Goal: Transaction & Acquisition: Purchase product/service

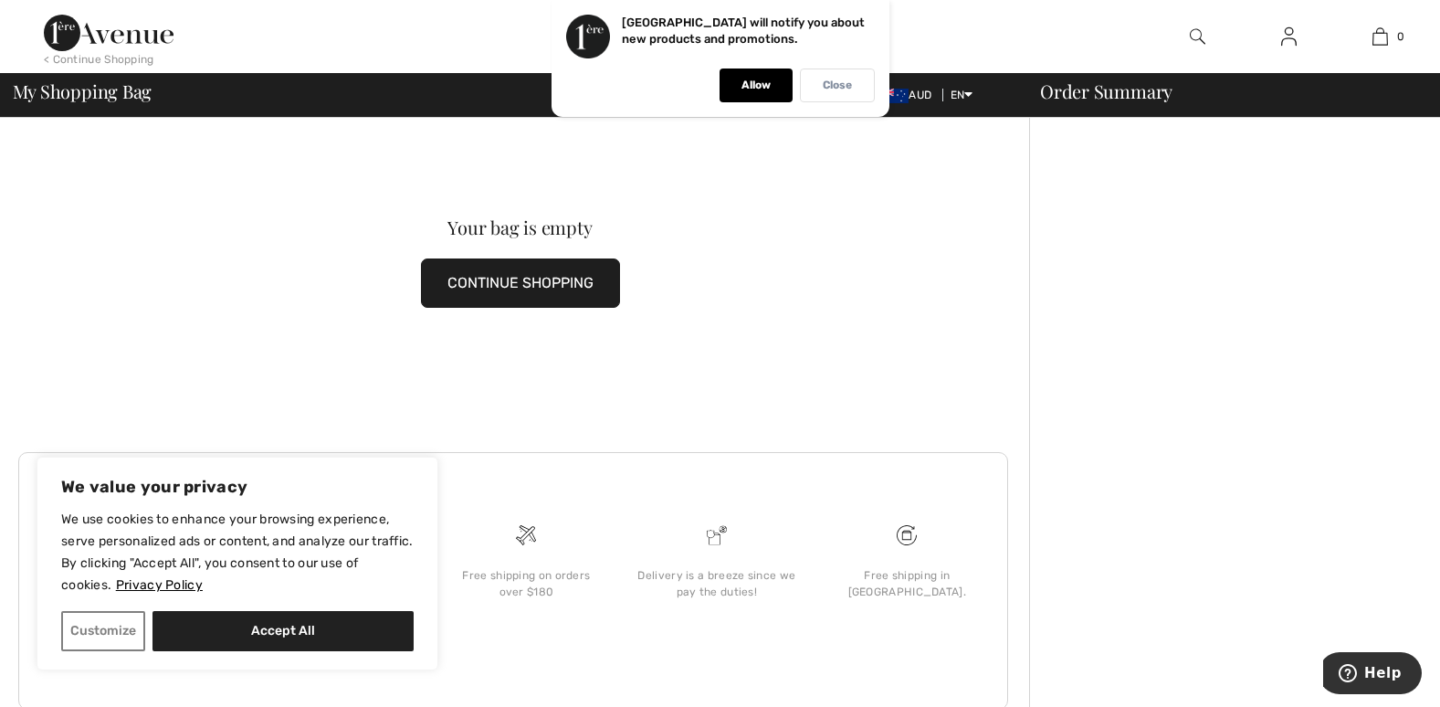
click at [841, 79] on p "Close" at bounding box center [837, 86] width 29 height 14
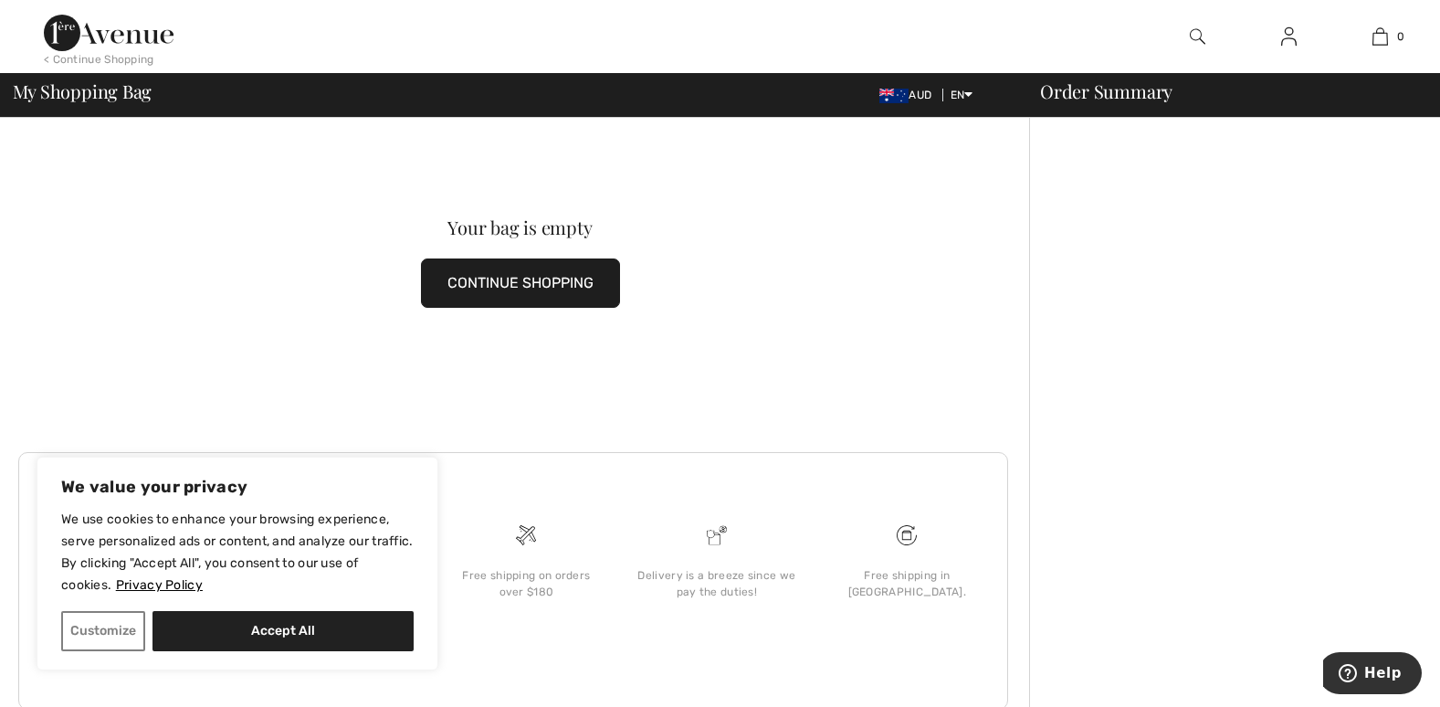
scroll to position [32, 0]
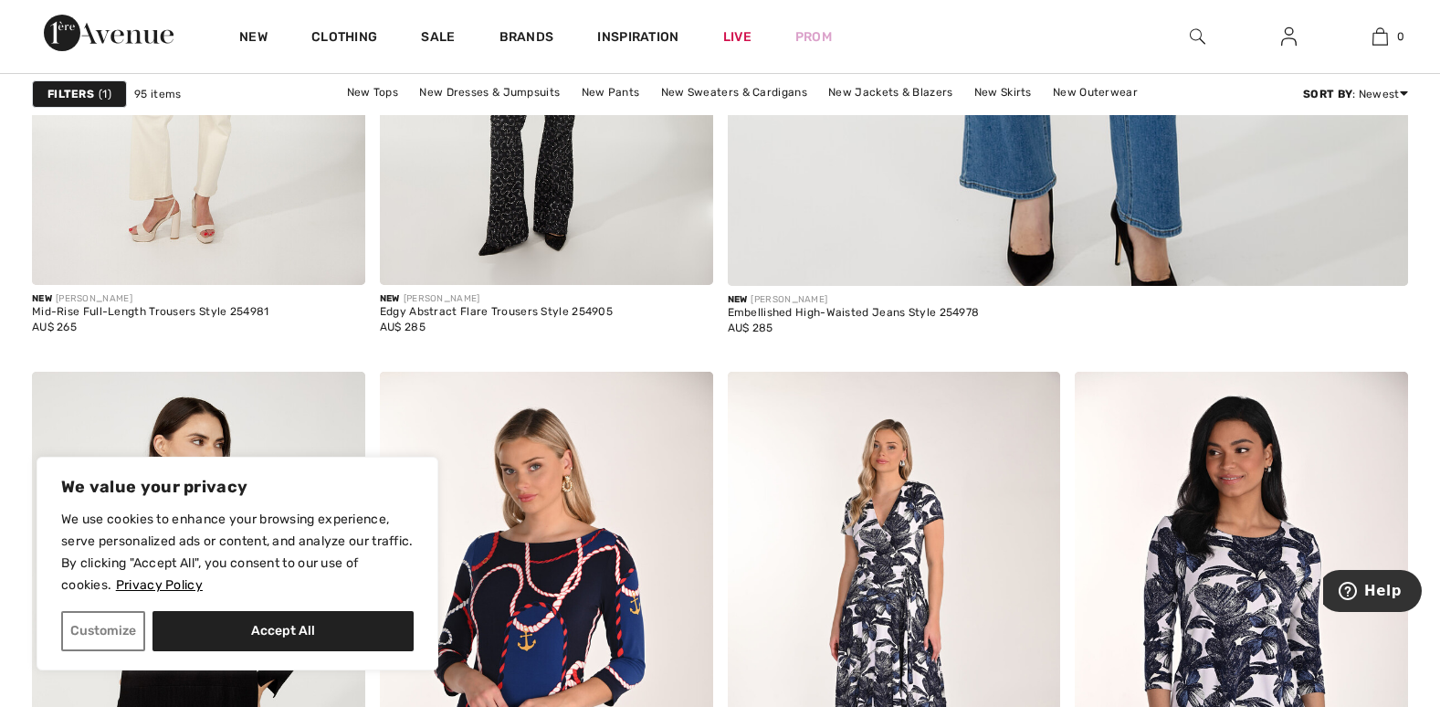
scroll to position [1590, 0]
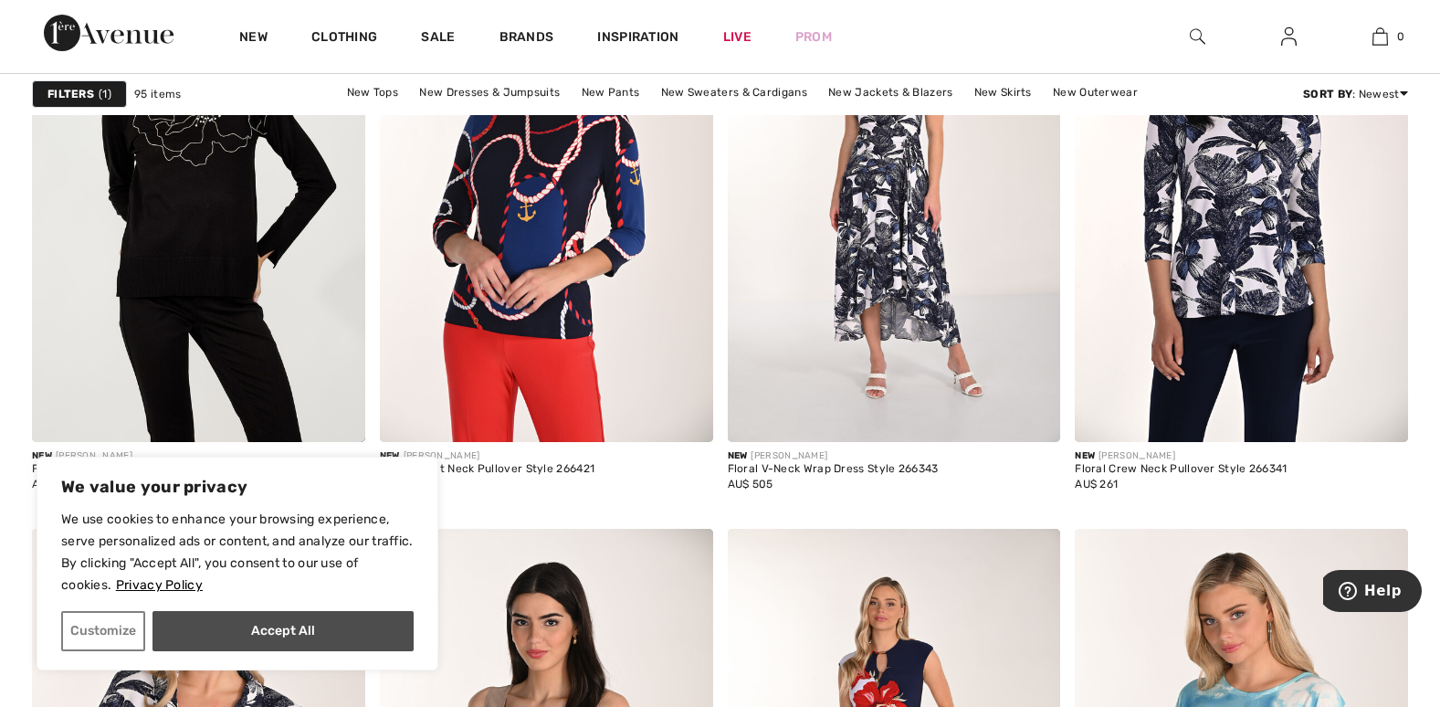
click at [231, 625] on button "Accept All" at bounding box center [282, 631] width 261 height 40
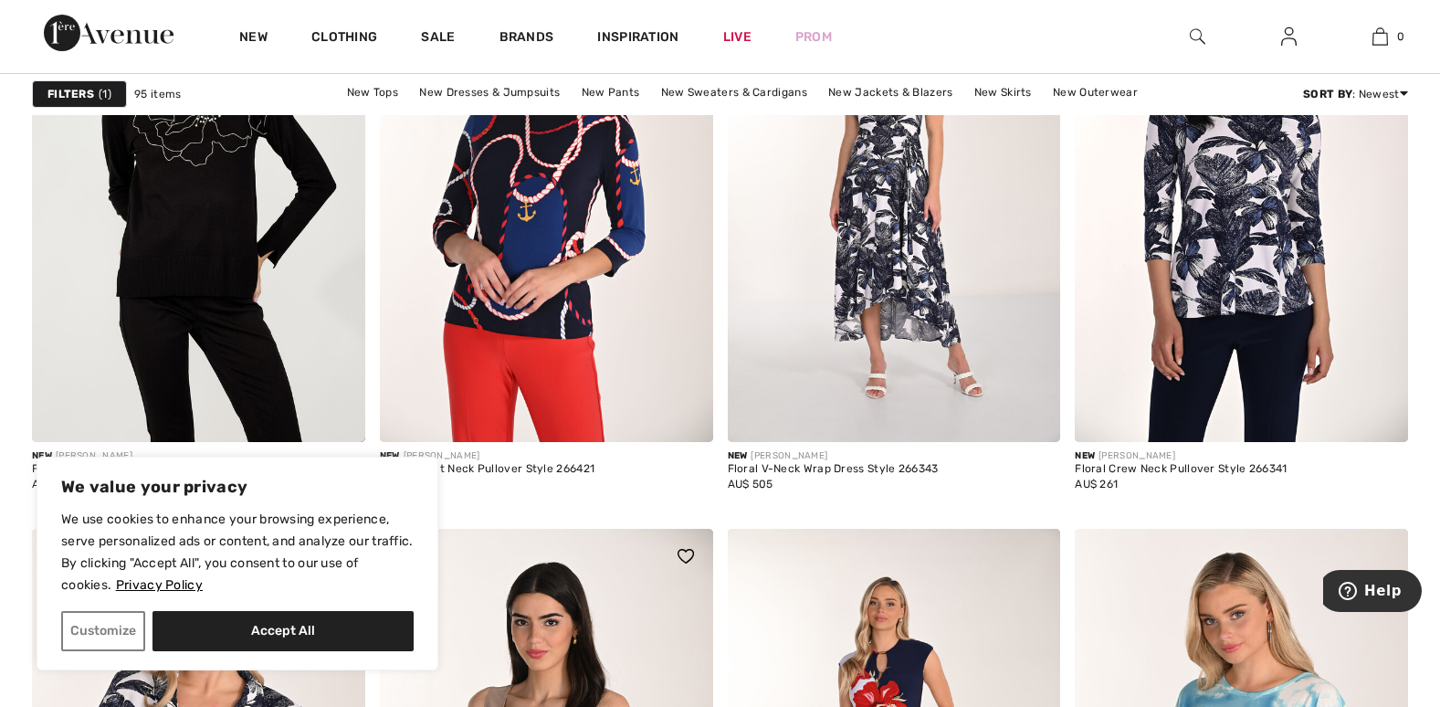
checkbox input "true"
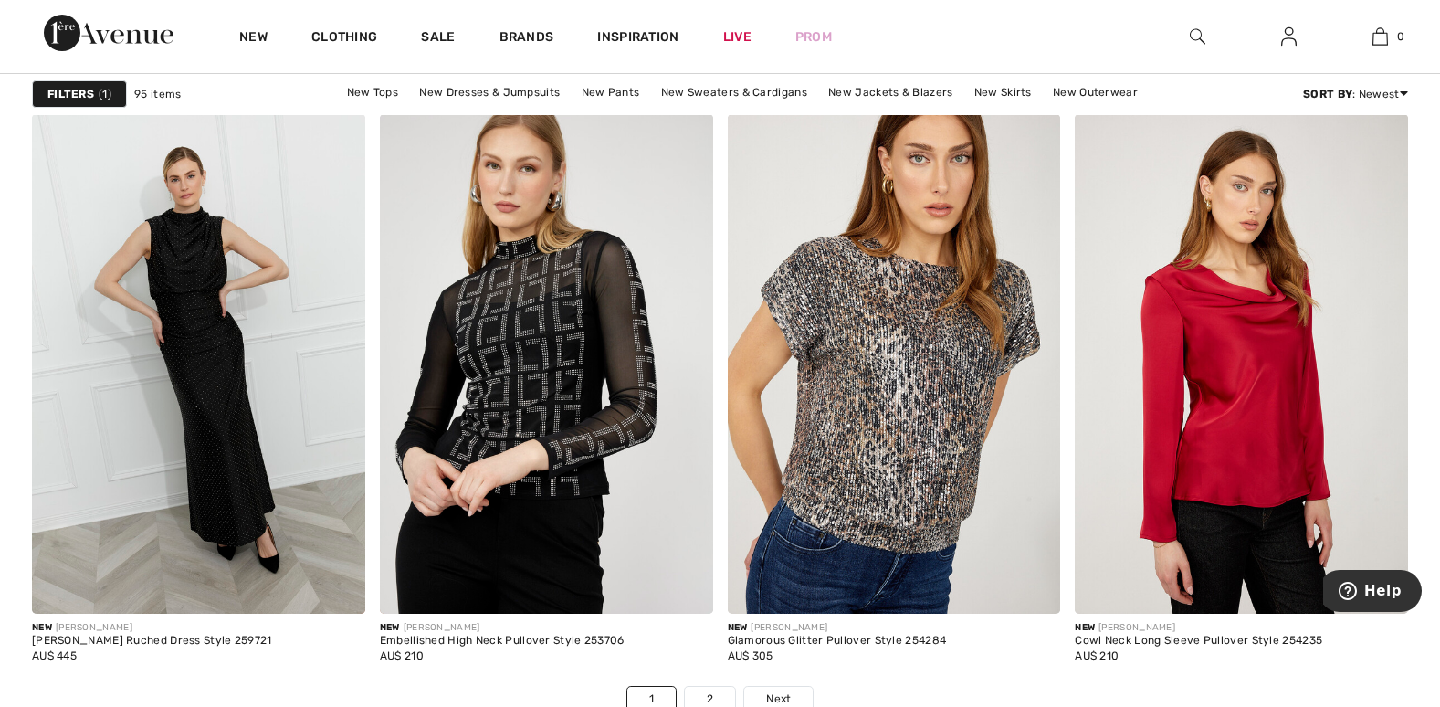
scroll to position [8707, 0]
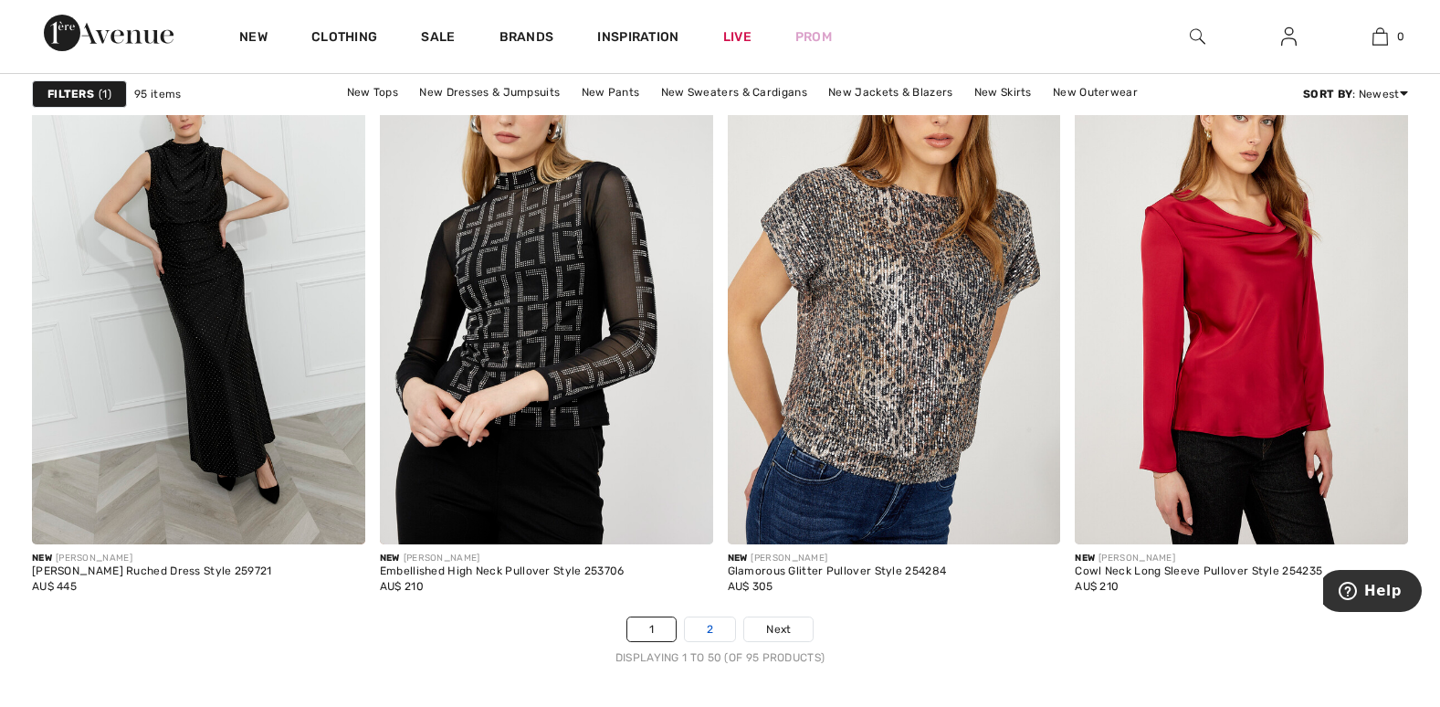
click at [705, 638] on link "2" at bounding box center [710, 629] width 50 height 24
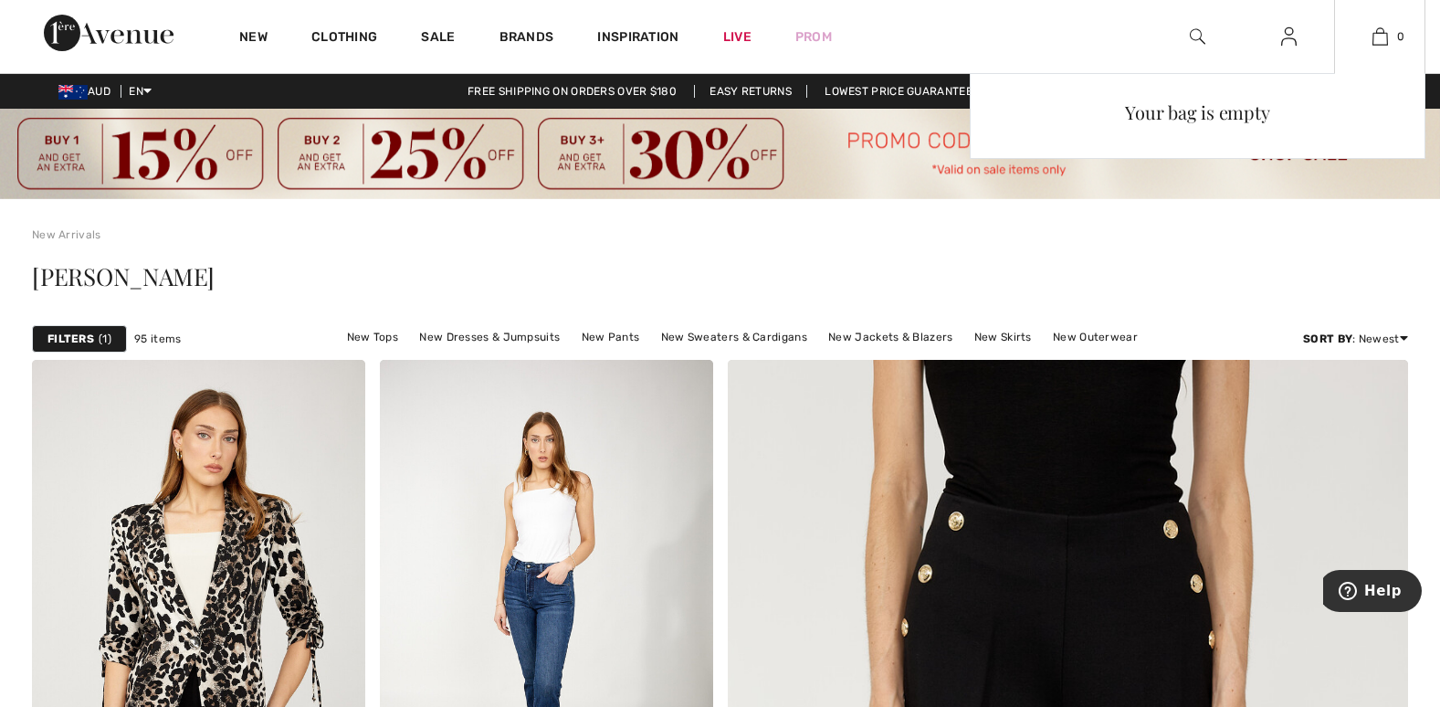
click at [1220, 284] on div "Your bag is empty" at bounding box center [1198, 235] width 456 height 324
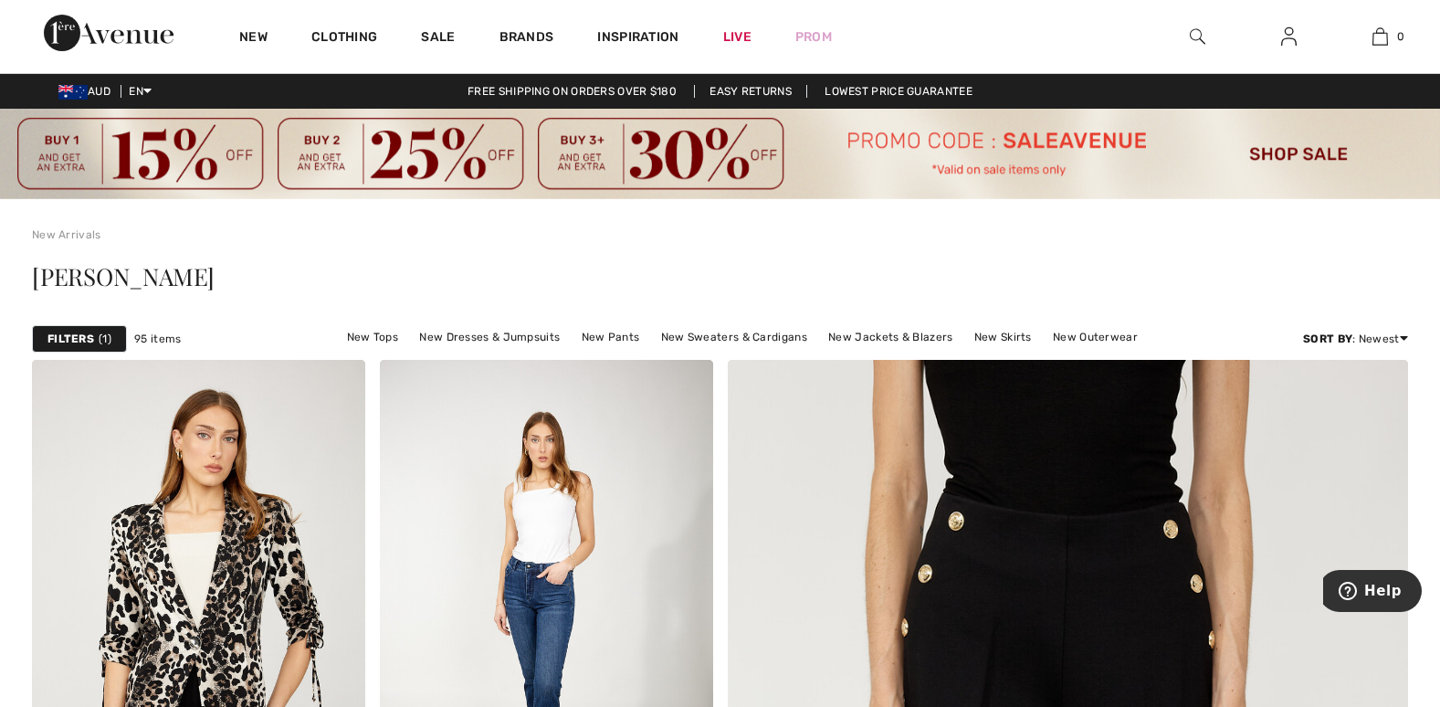
click at [1192, 33] on img at bounding box center [1198, 37] width 16 height 22
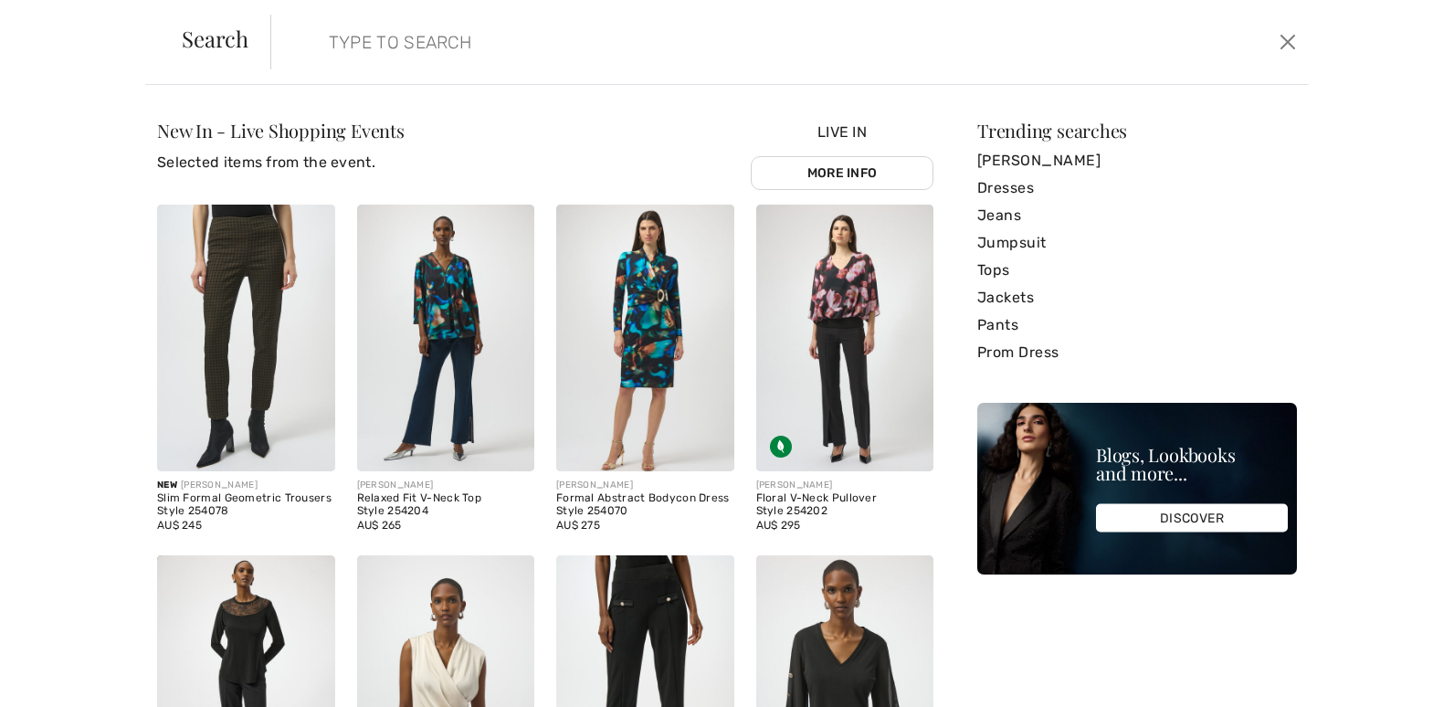
drag, startPoint x: 1438, startPoint y: 148, endPoint x: 1455, endPoint y: 289, distance: 142.5
click at [1439, 289] on html "We value your privacy We use cookies to enhance your browsing experience, serve…" at bounding box center [727, 353] width 1454 height 707
click at [355, 40] on input "search" at bounding box center [674, 42] width 719 height 55
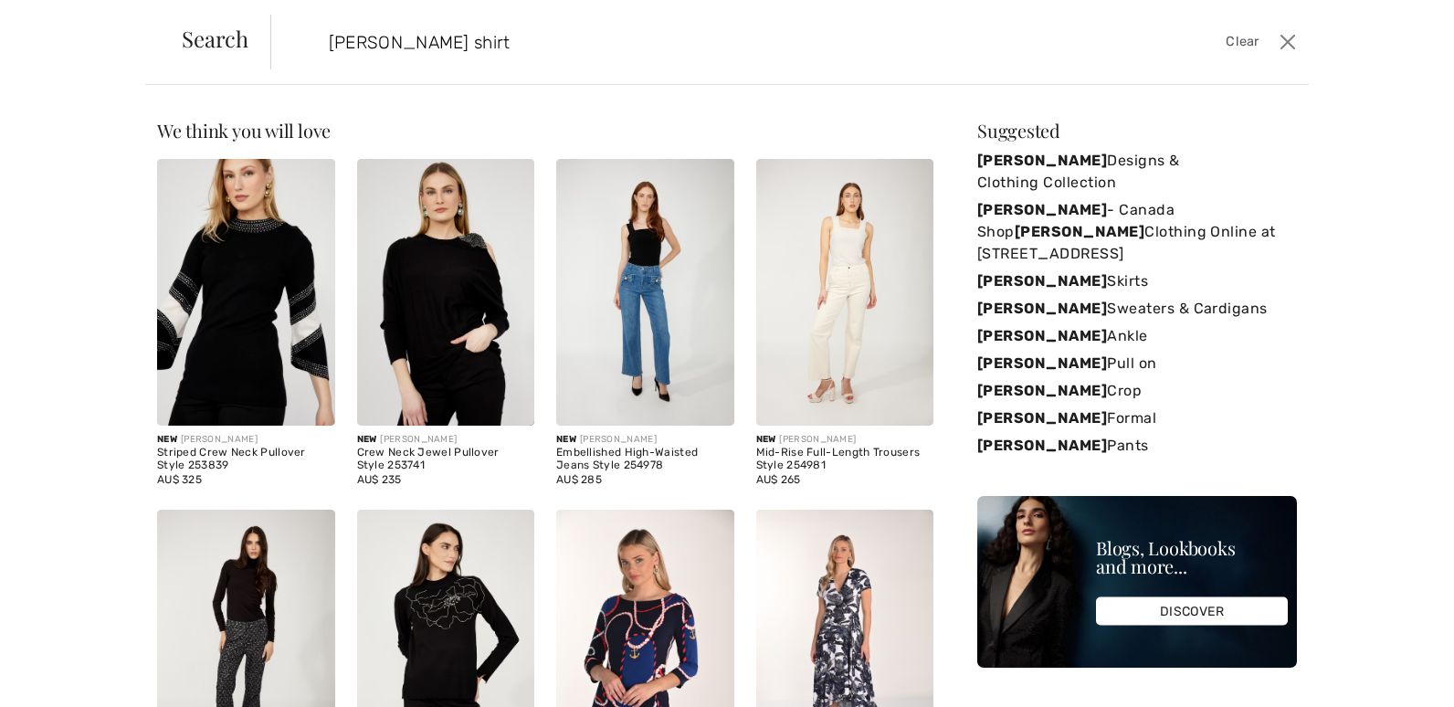
type input "Frank Lyman shirt"
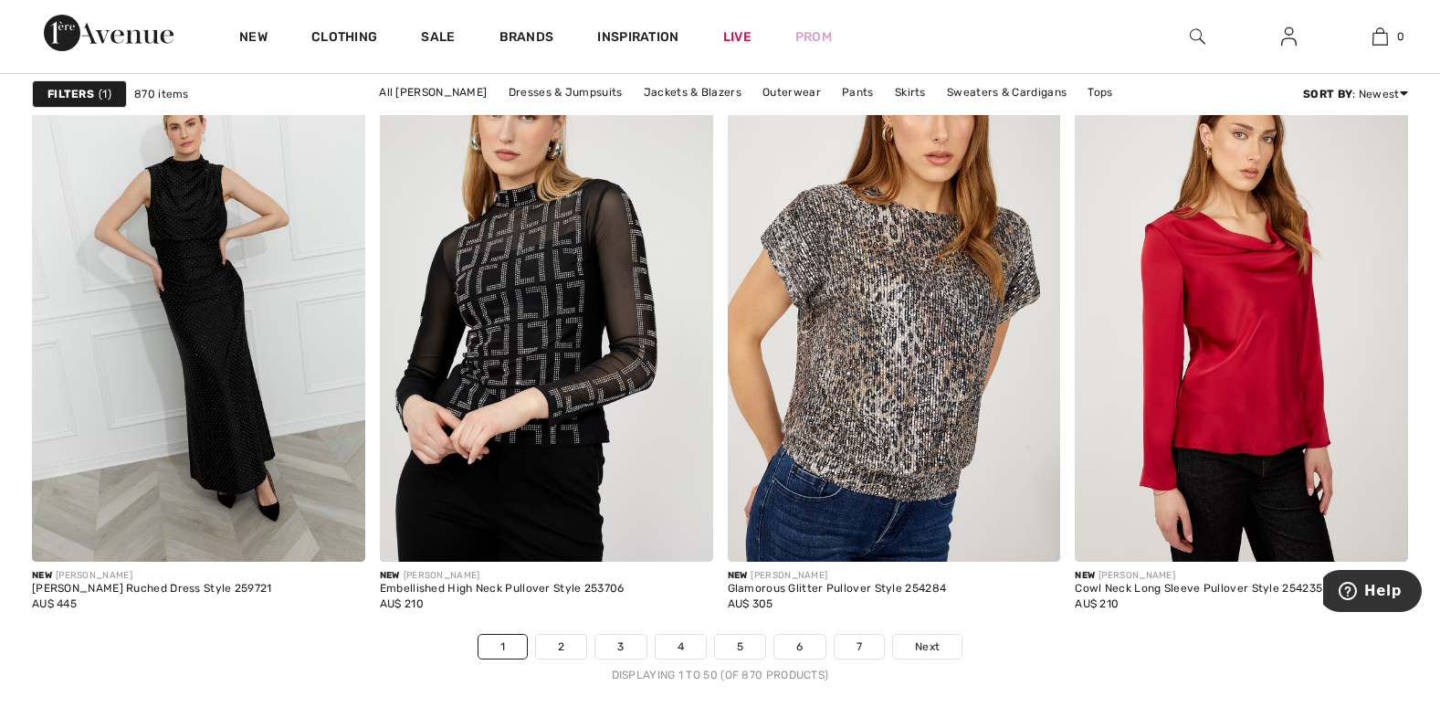
scroll to position [9182, 0]
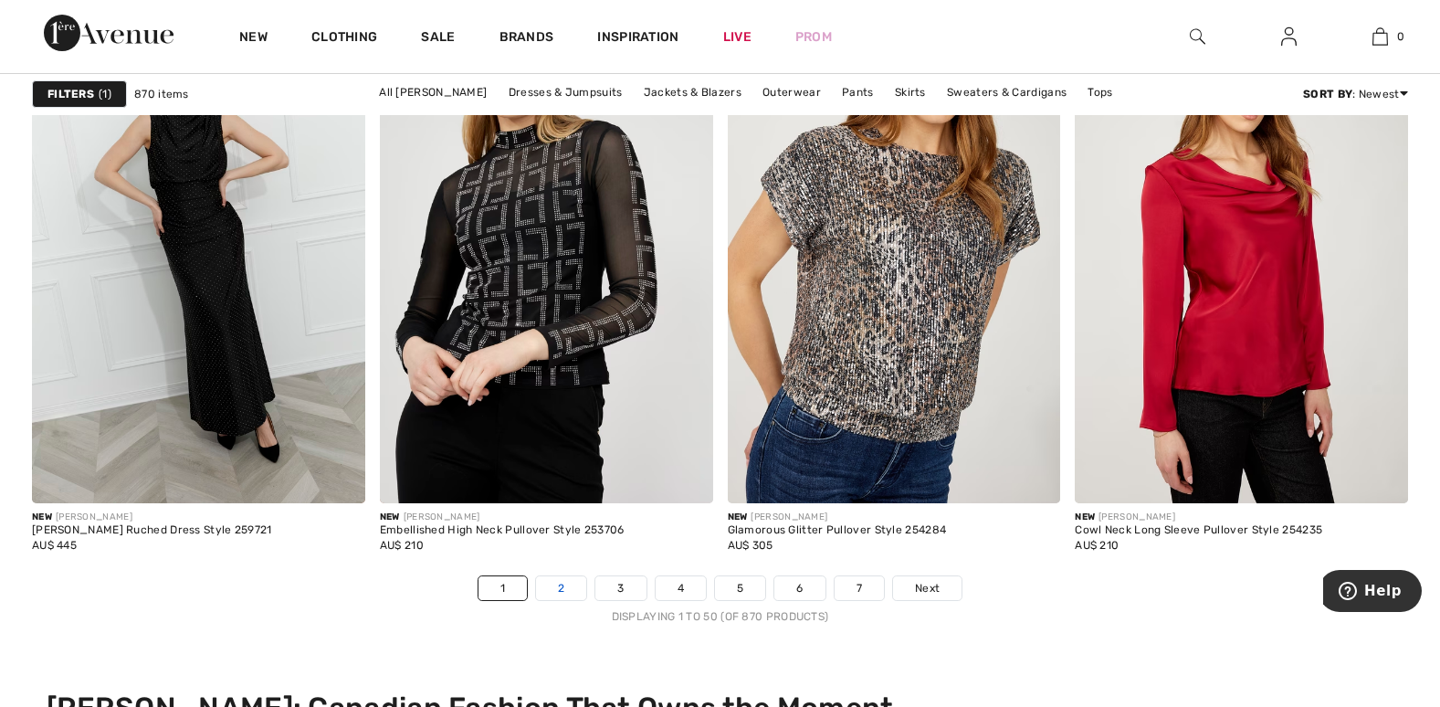
click at [563, 600] on link "2" at bounding box center [561, 588] width 50 height 24
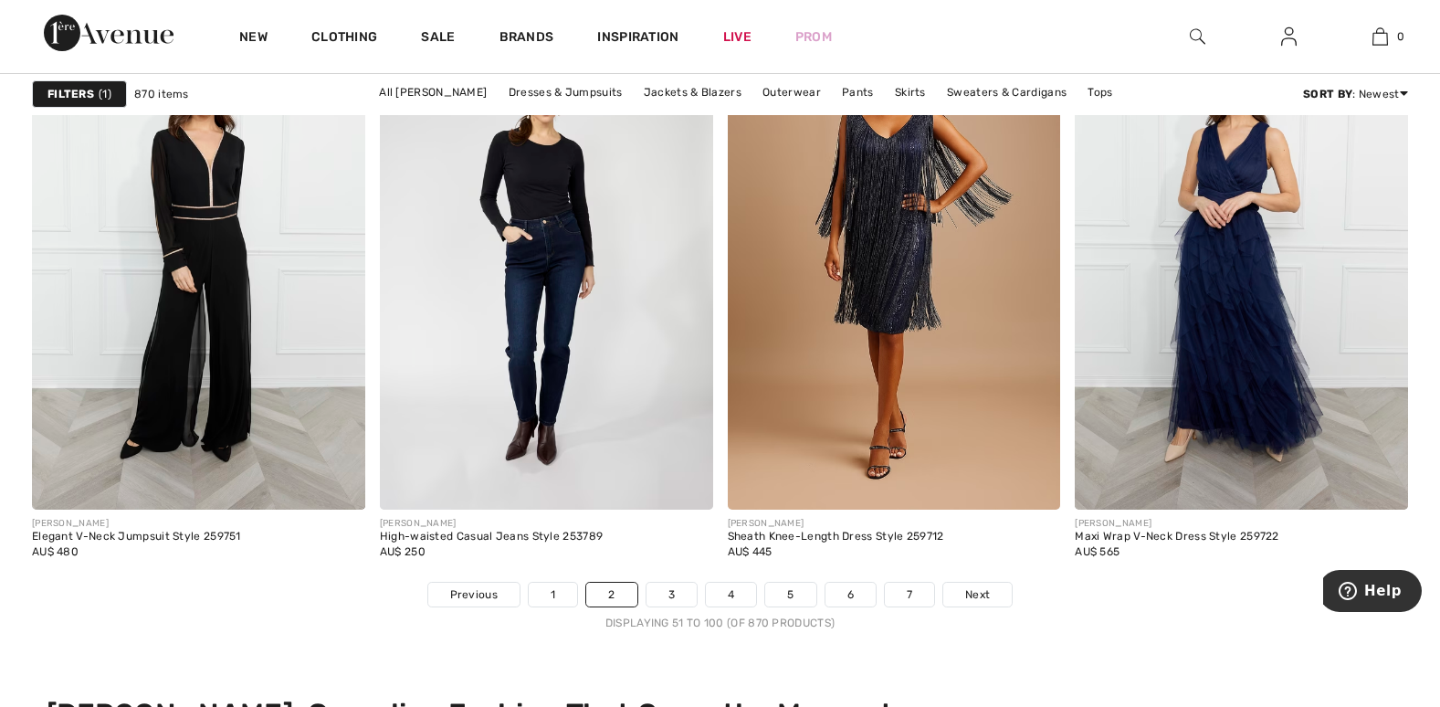
scroll to position [9142, 0]
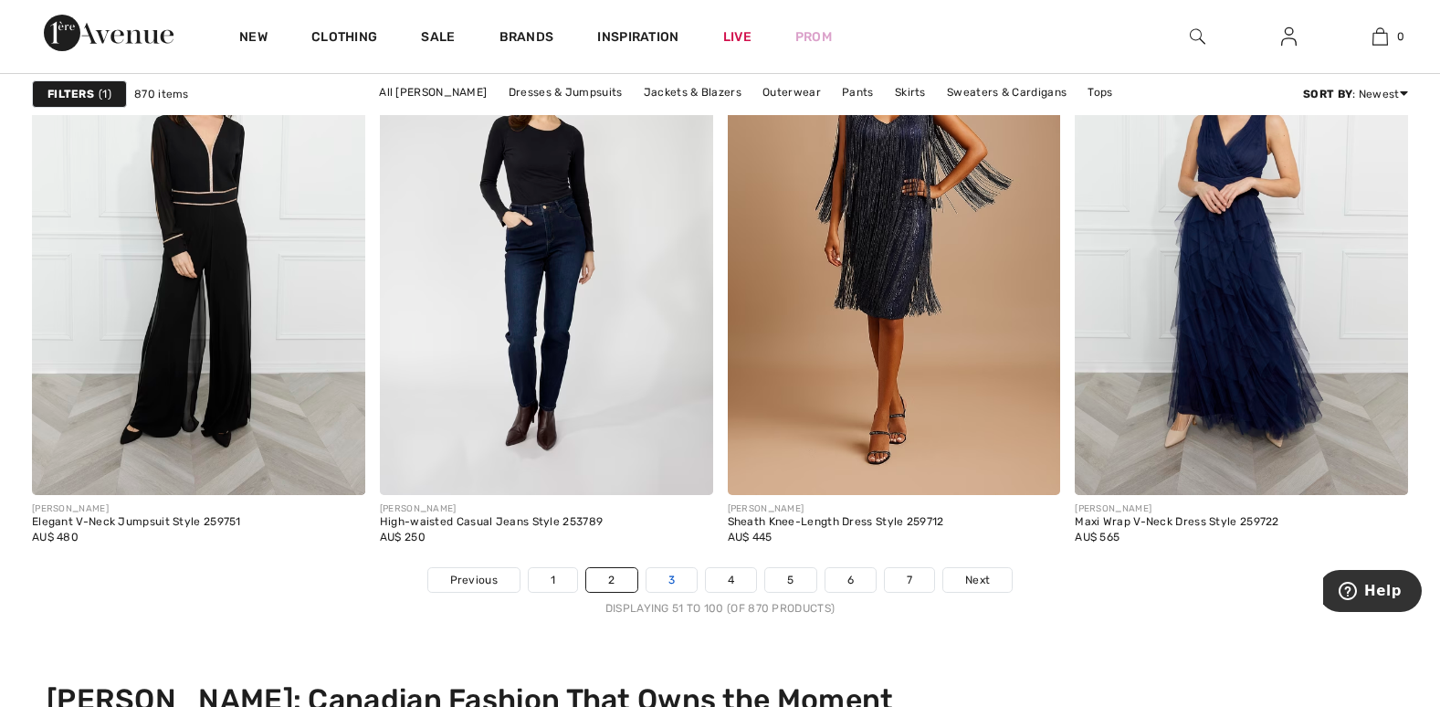
click at [668, 583] on link "3" at bounding box center [671, 580] width 50 height 24
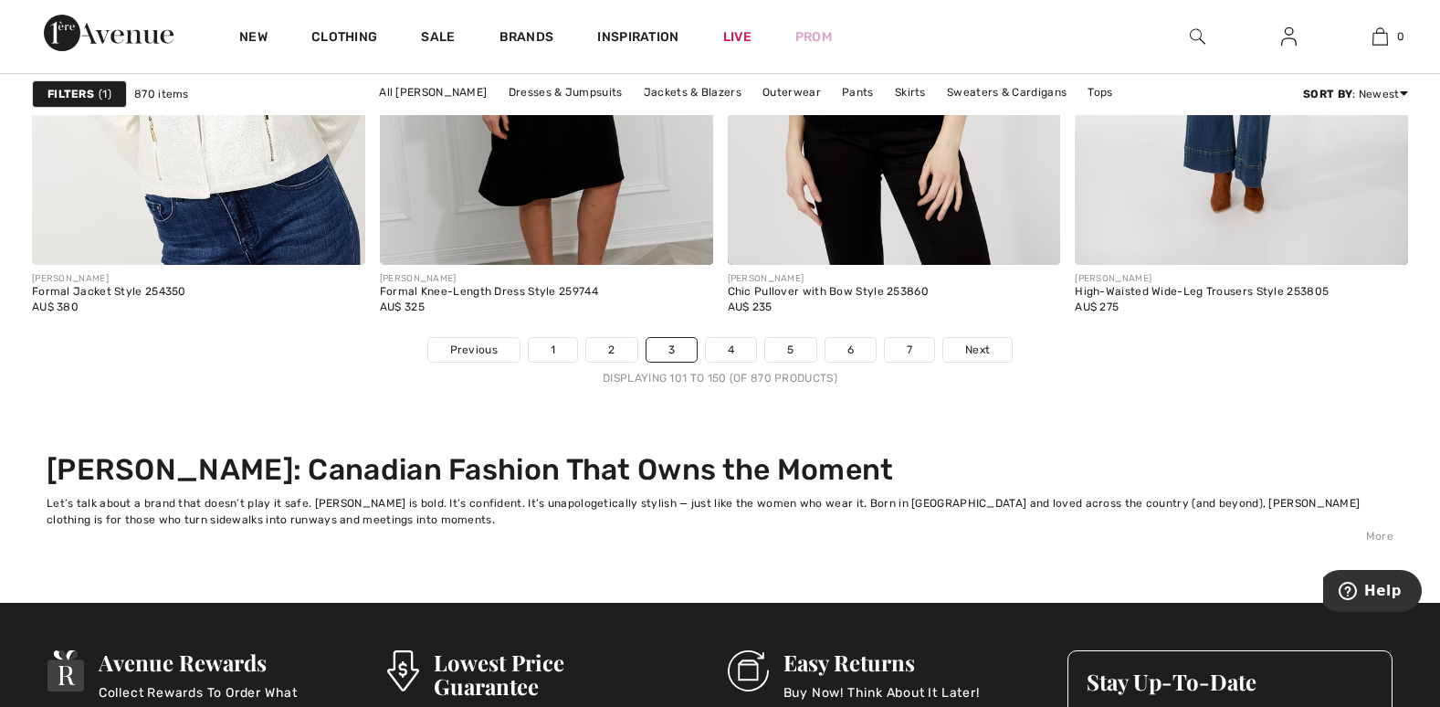
scroll to position [9362, 0]
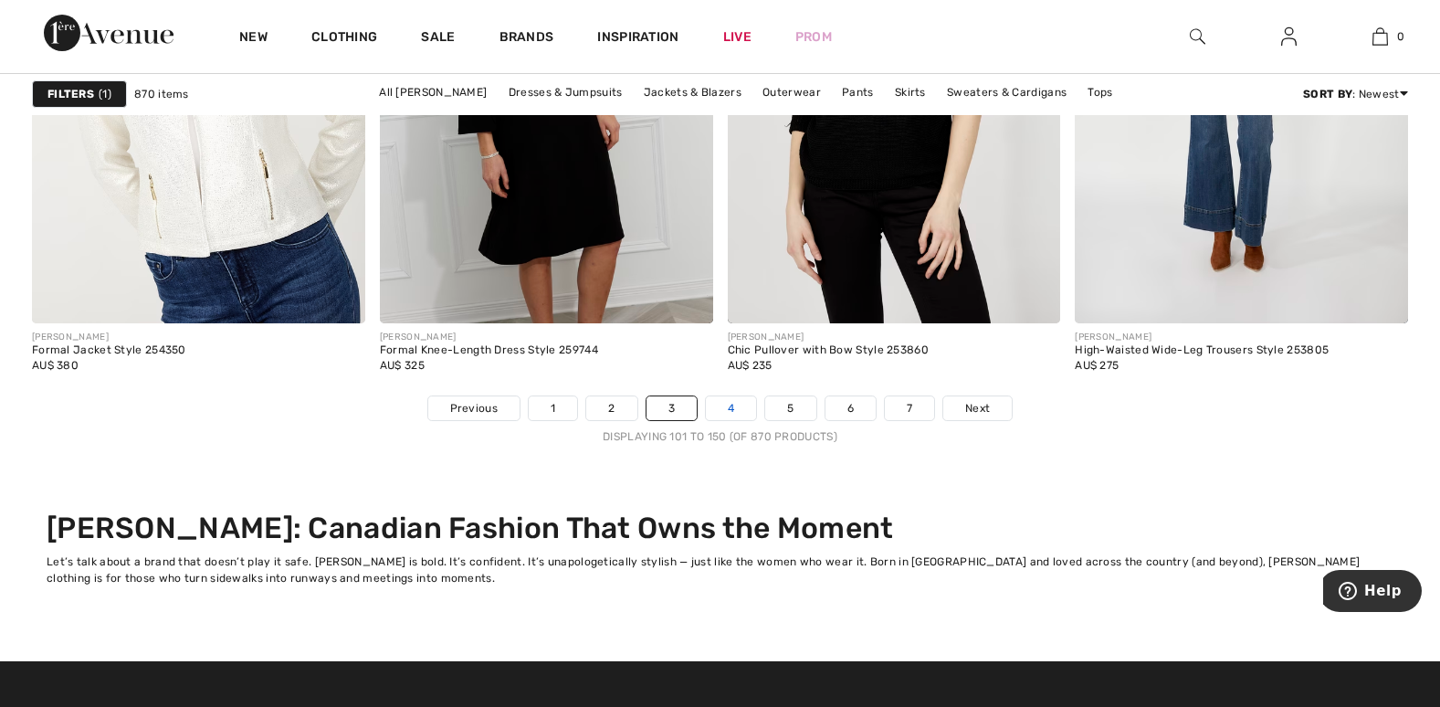
click at [736, 408] on link "4" at bounding box center [731, 408] width 50 height 24
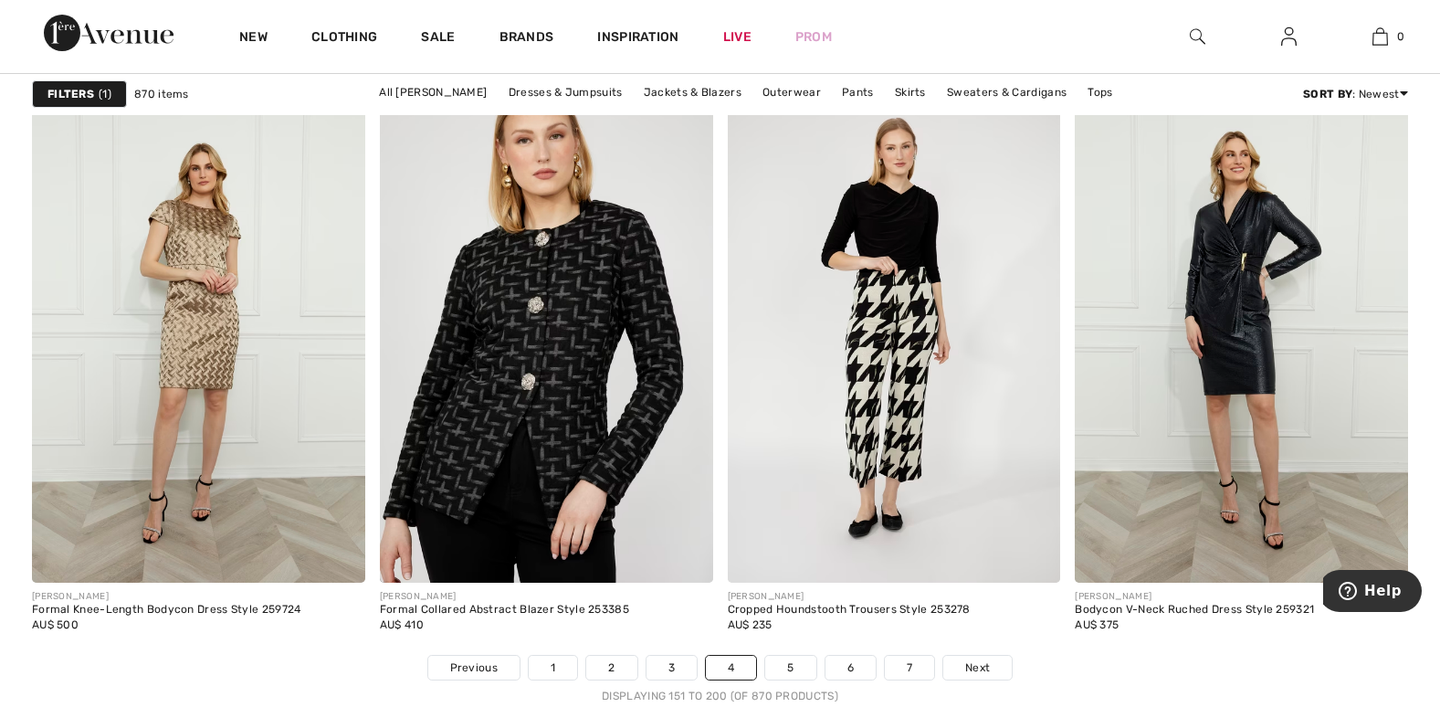
scroll to position [9068, 0]
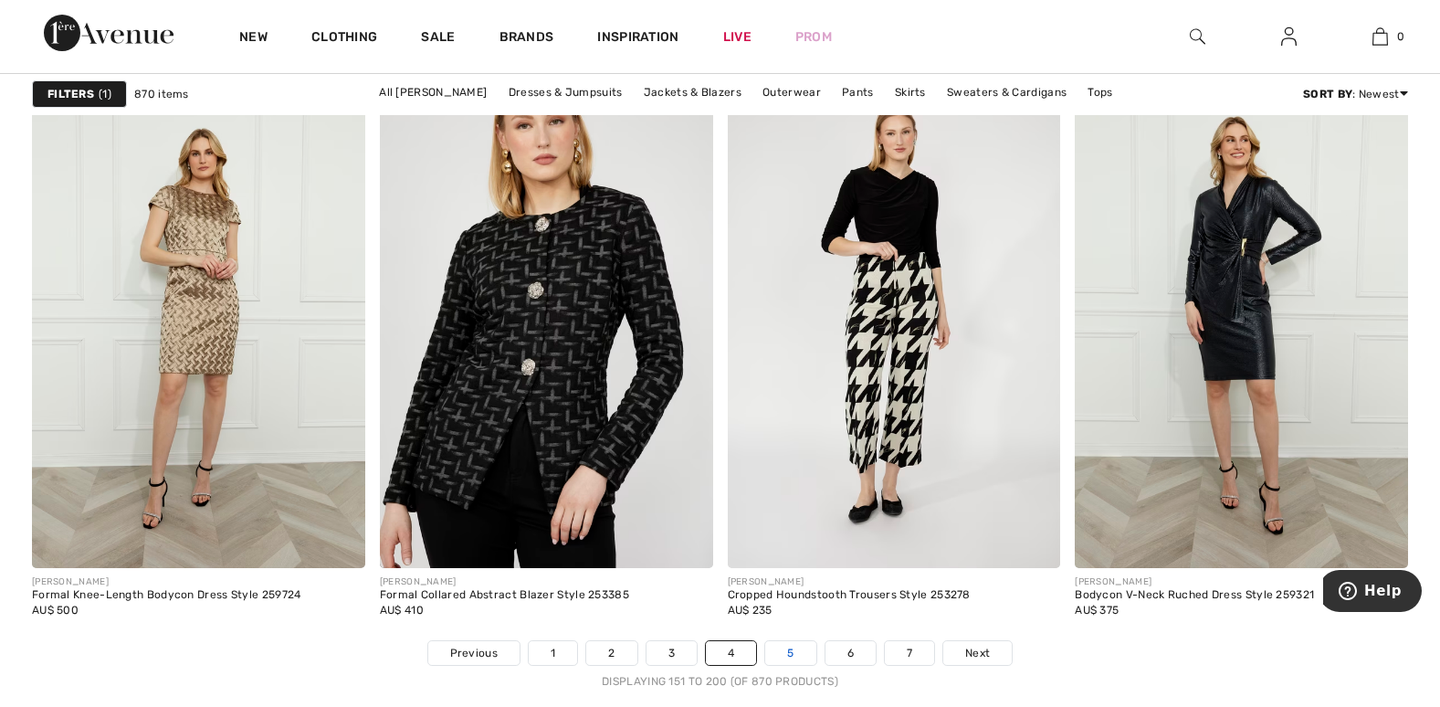
click at [784, 650] on link "5" at bounding box center [790, 653] width 50 height 24
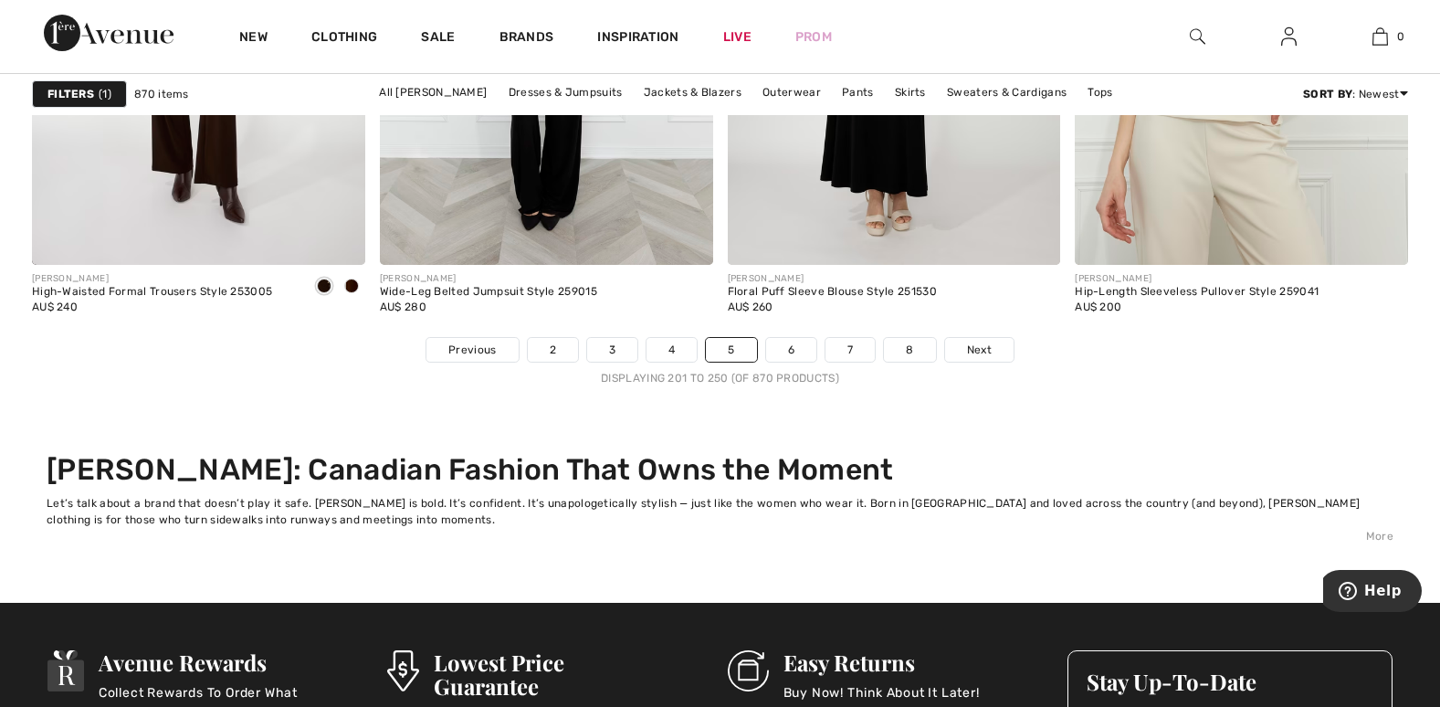
scroll to position [9435, 0]
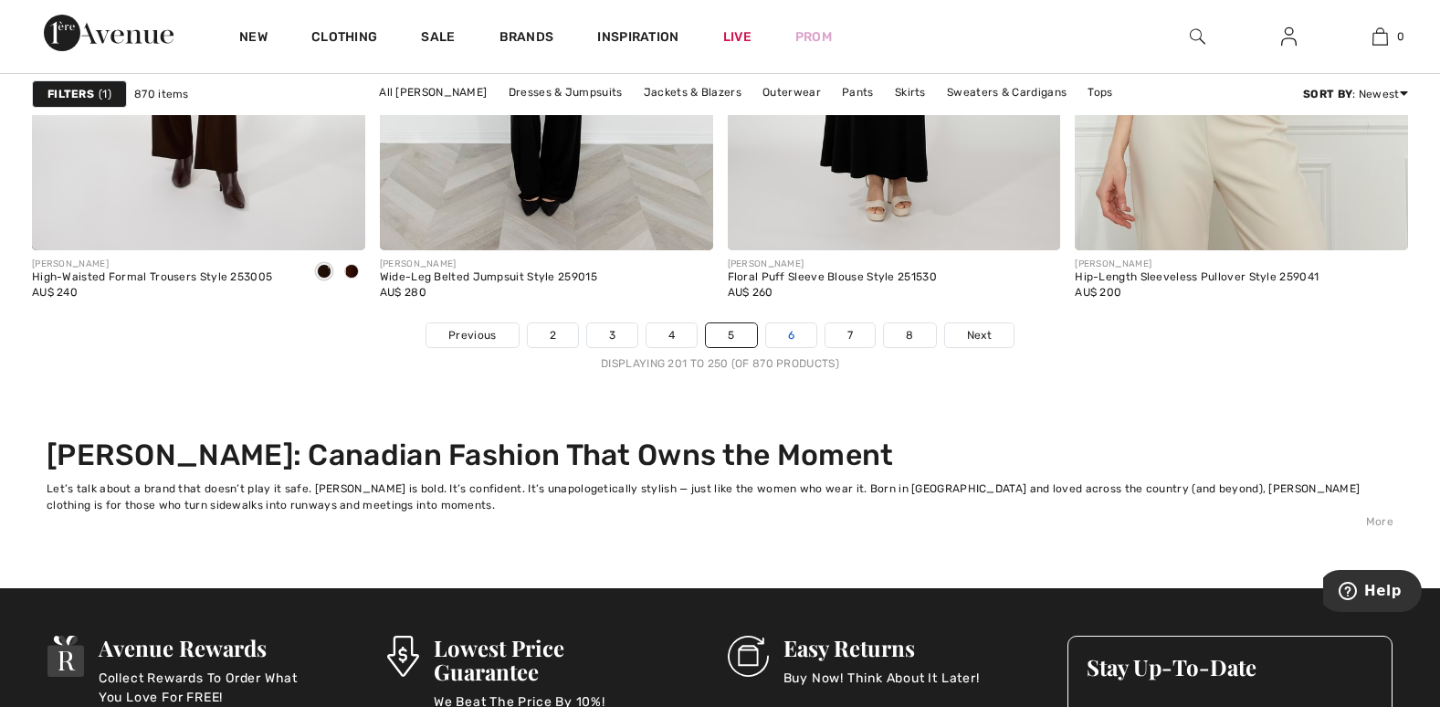
click at [789, 332] on link "6" at bounding box center [791, 335] width 50 height 24
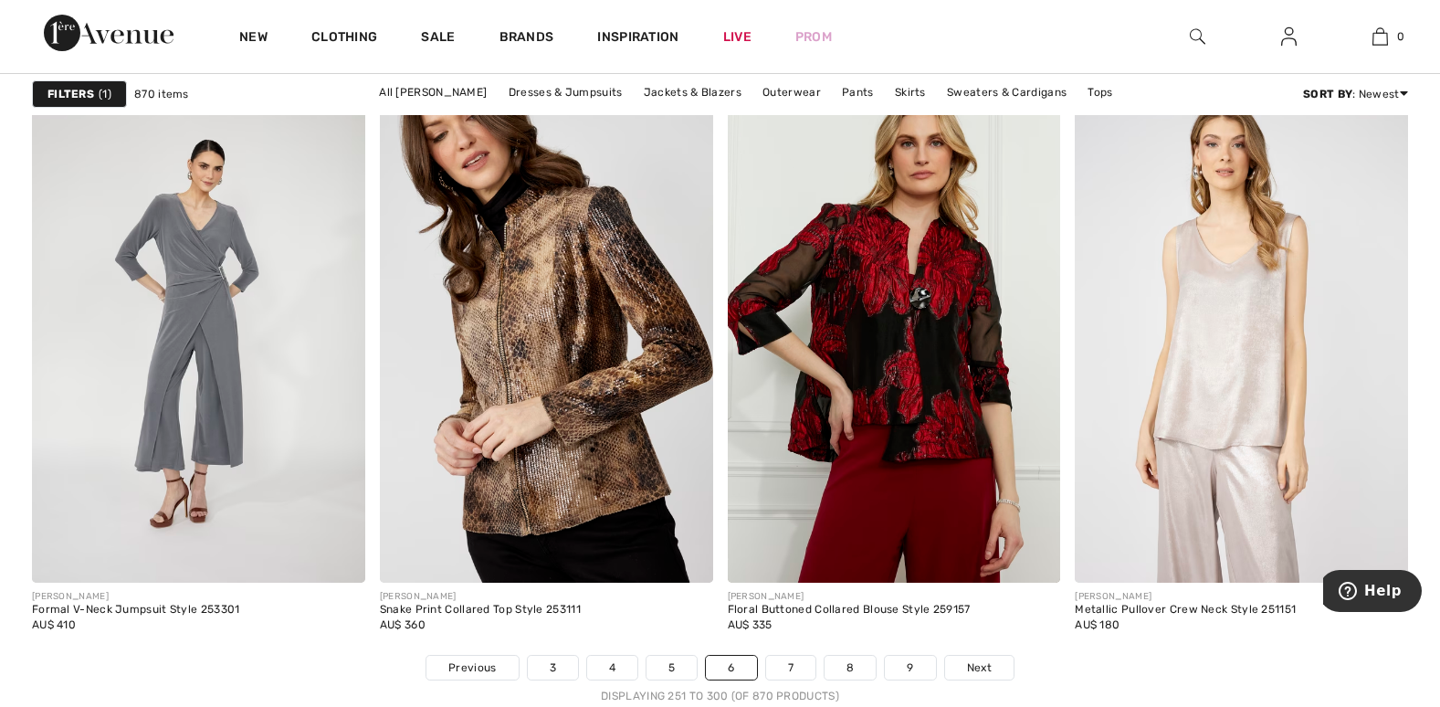
scroll to position [9142, 0]
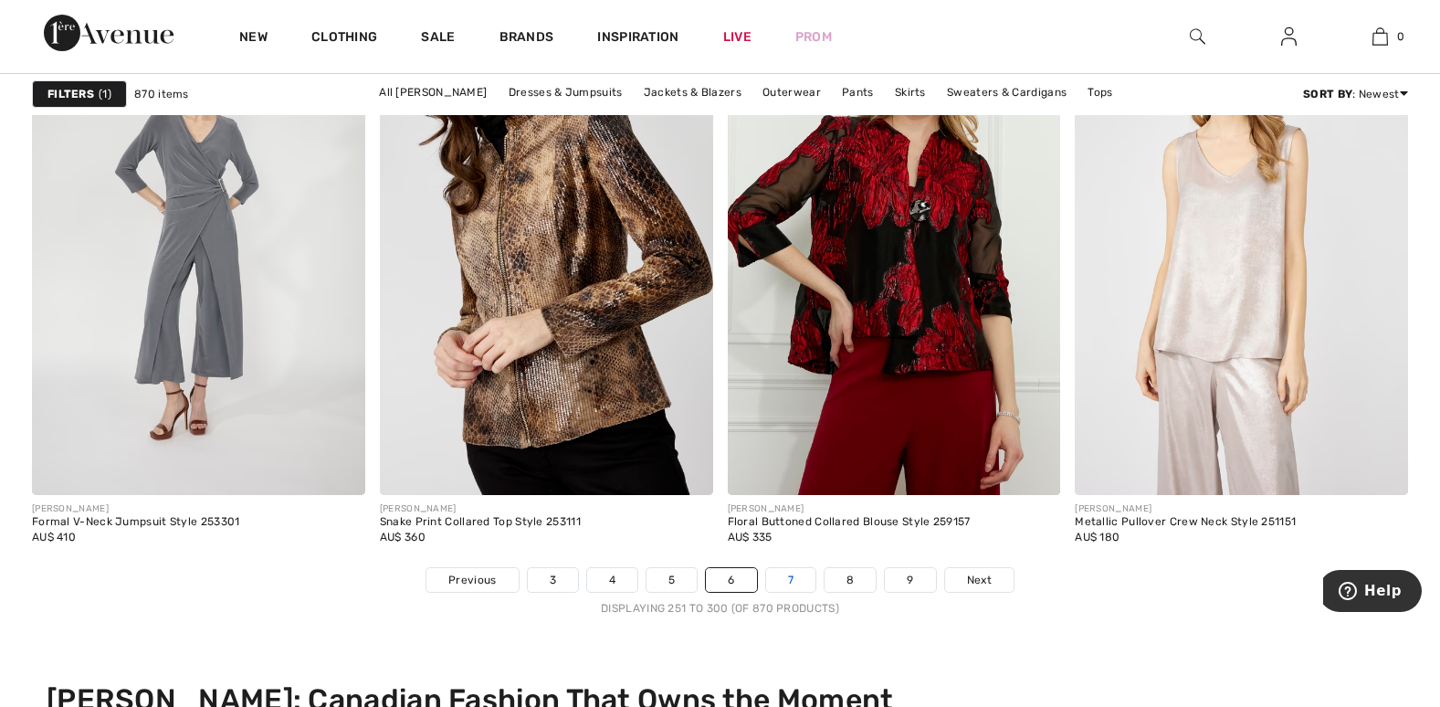
click at [782, 578] on link "7" at bounding box center [790, 580] width 49 height 24
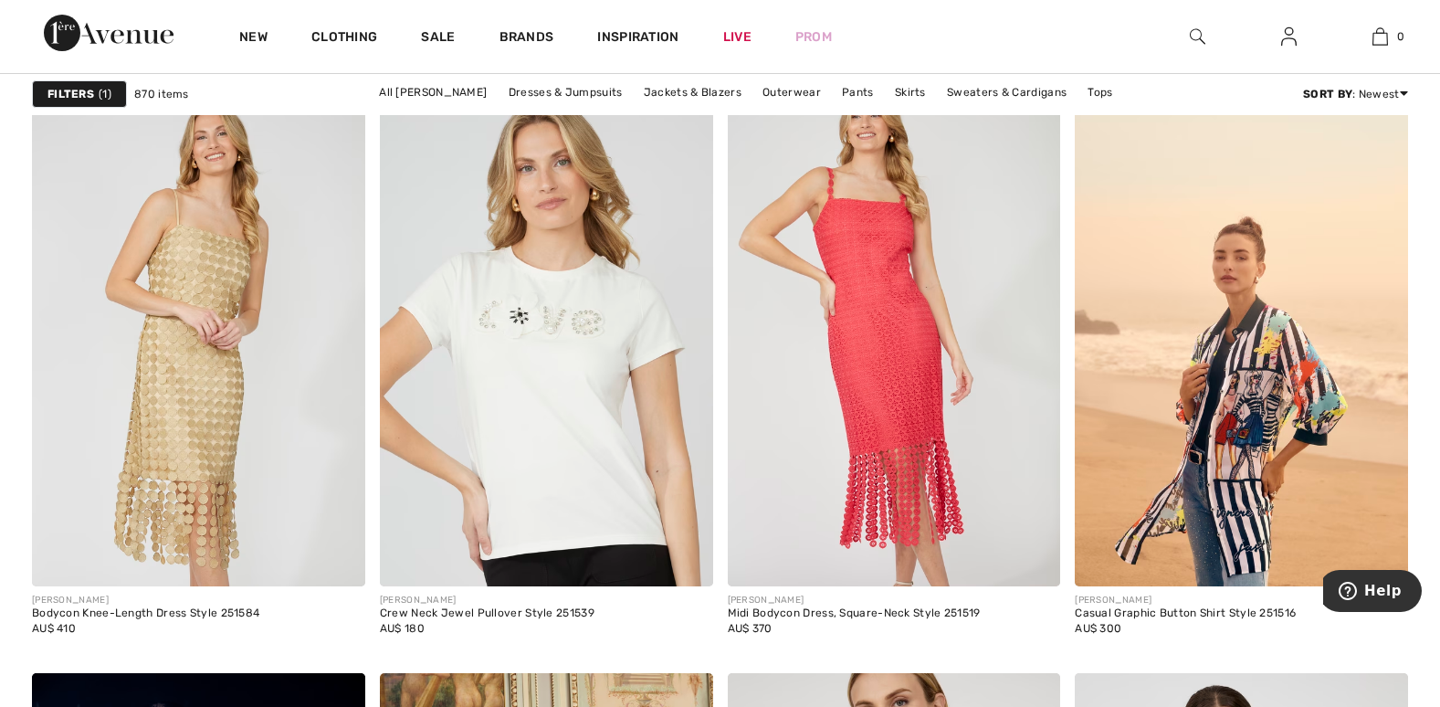
scroll to position [7897, 0]
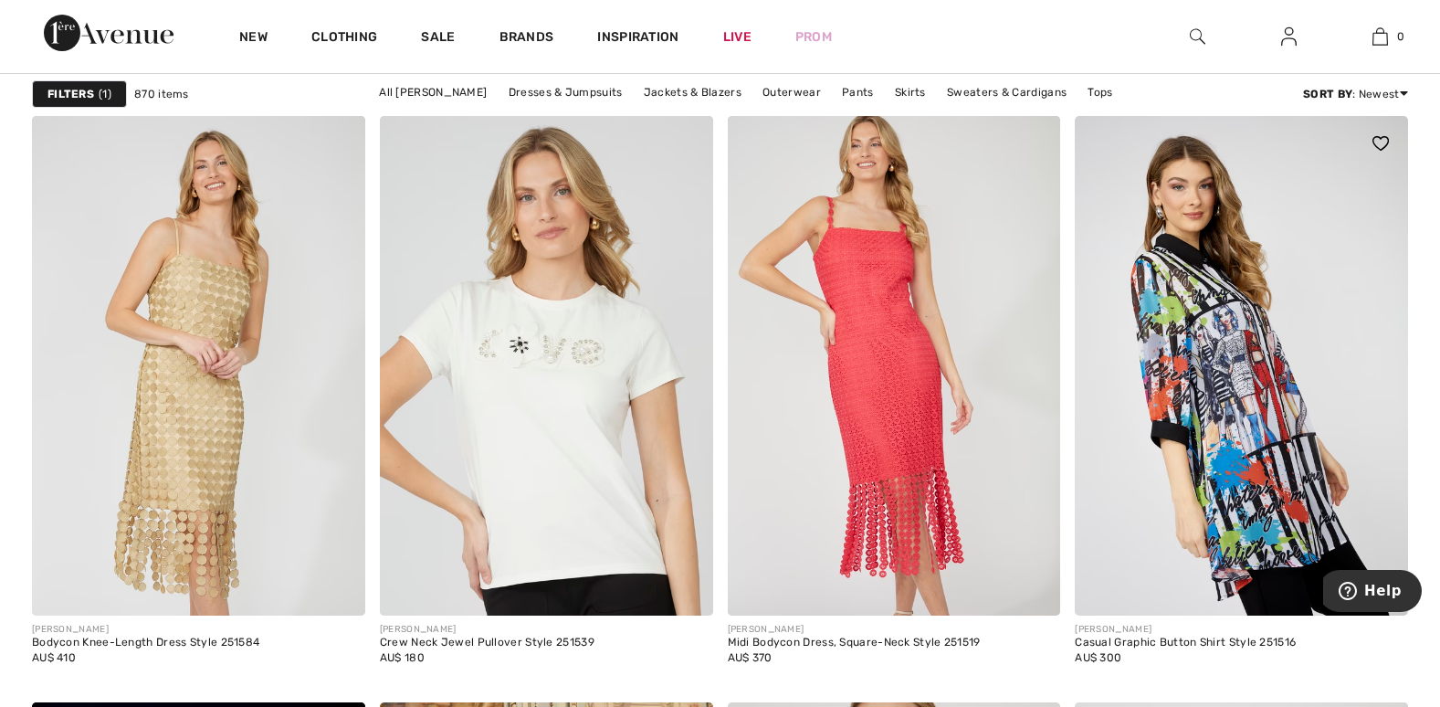
click at [1243, 442] on img at bounding box center [1241, 365] width 333 height 499
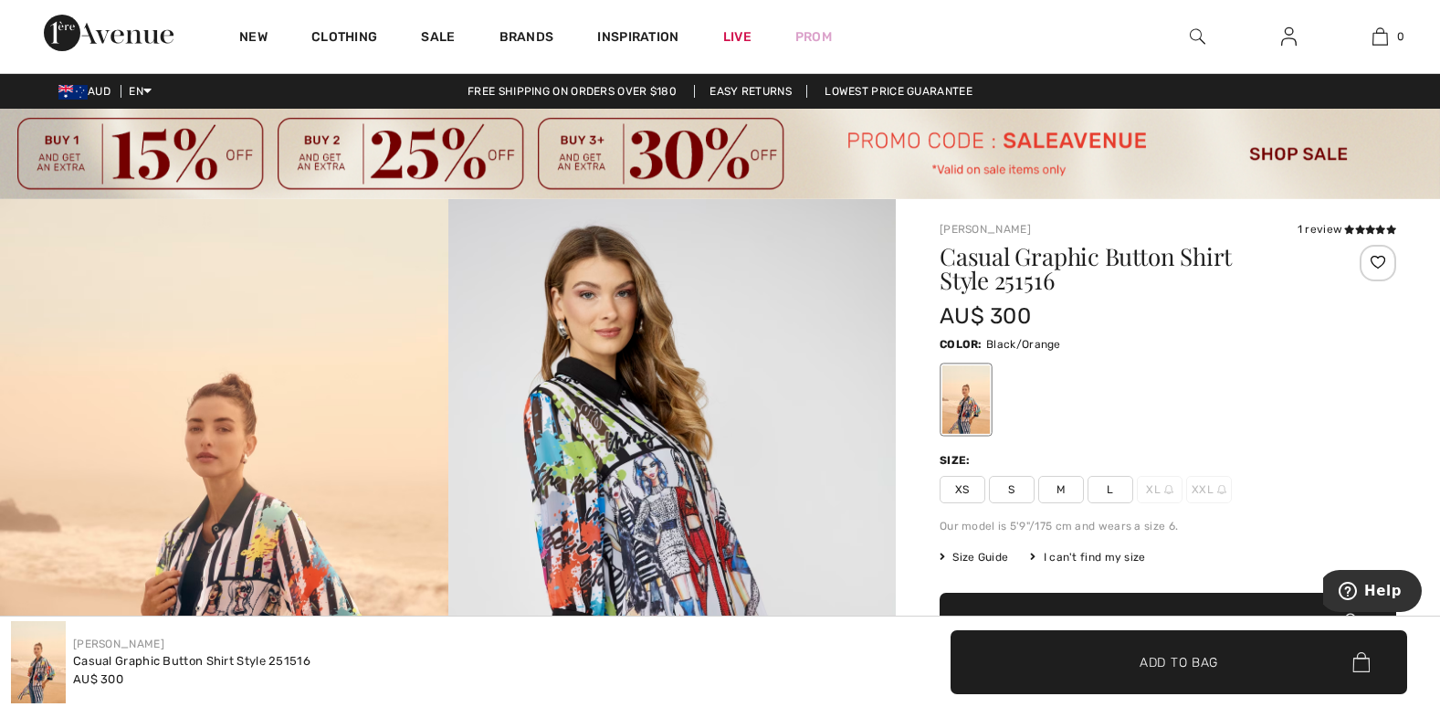
click at [1155, 488] on span "XL" at bounding box center [1160, 489] width 46 height 27
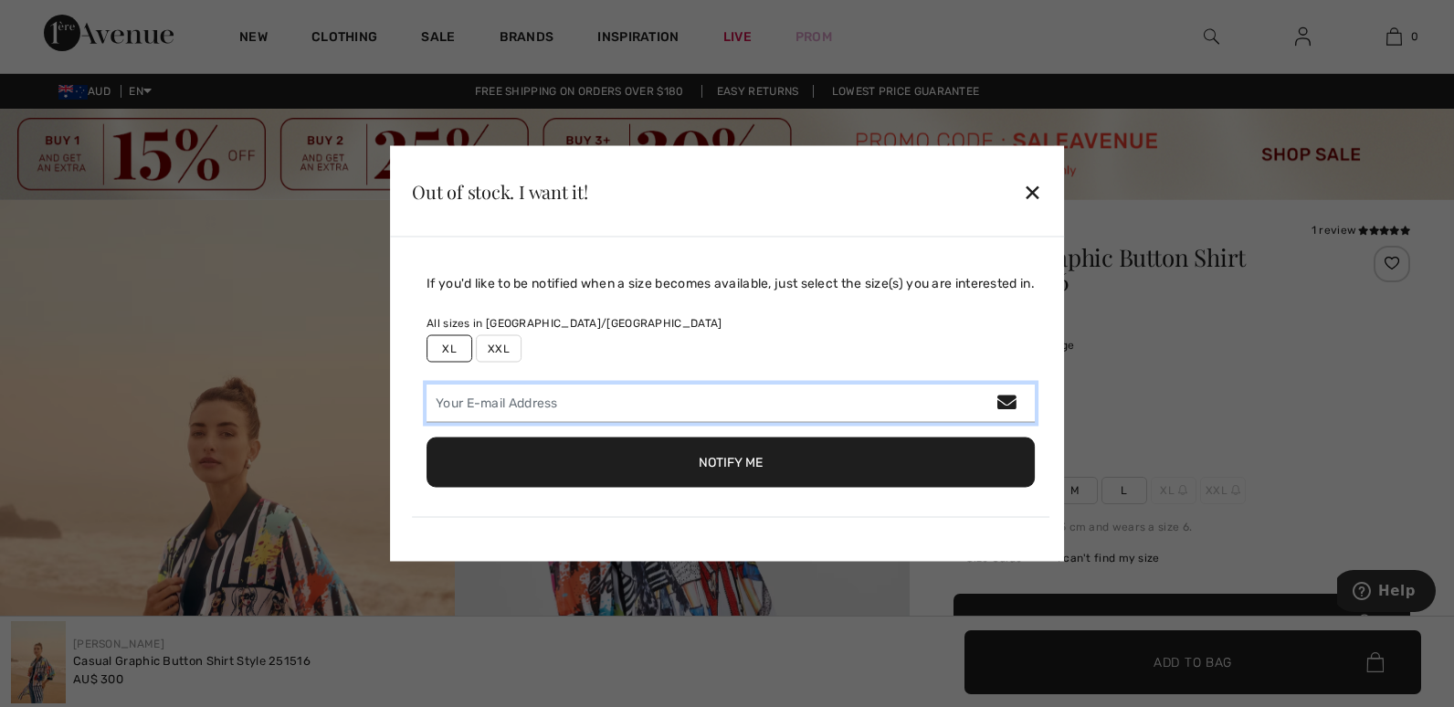
click at [524, 403] on input "email" at bounding box center [730, 403] width 608 height 38
type input "[EMAIL_ADDRESS][DOMAIN_NAME]"
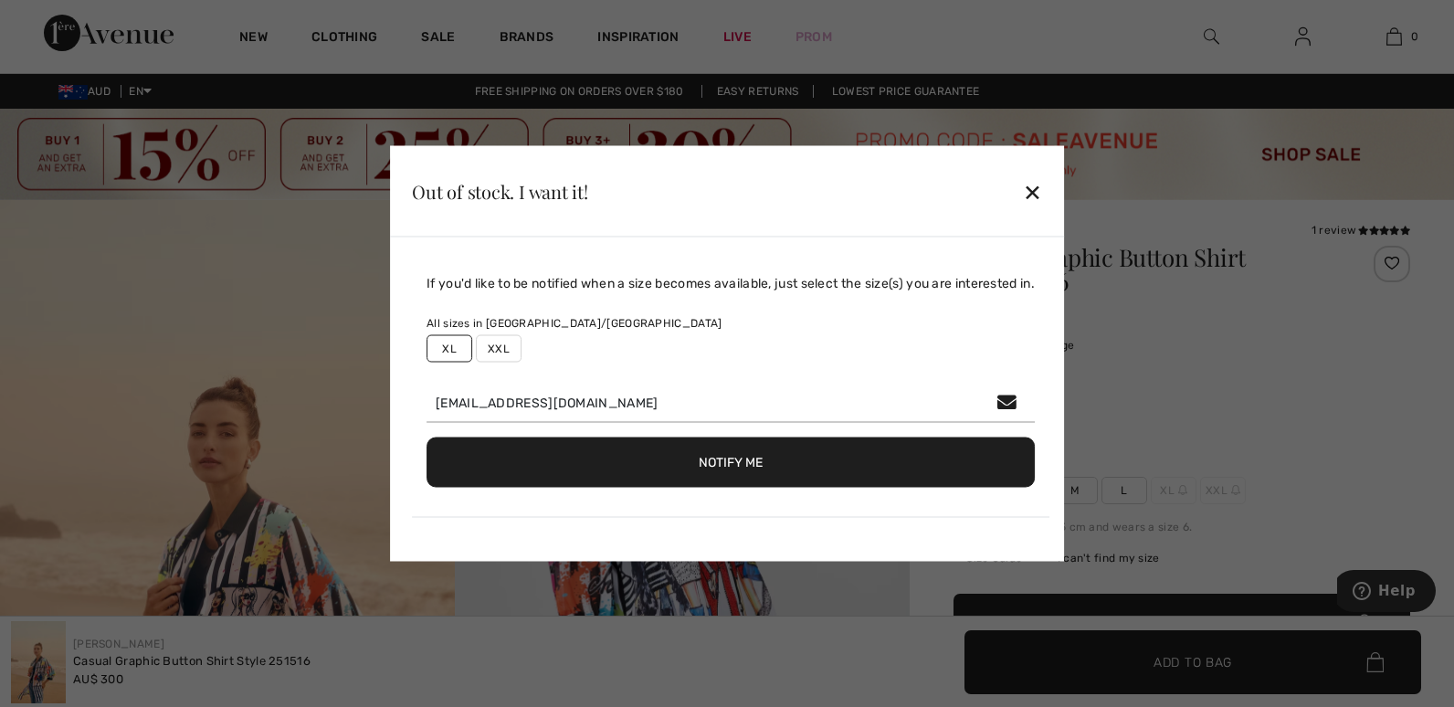
click at [721, 462] on button "Notify Me" at bounding box center [730, 462] width 608 height 50
click at [1034, 189] on div "✕" at bounding box center [1032, 191] width 19 height 38
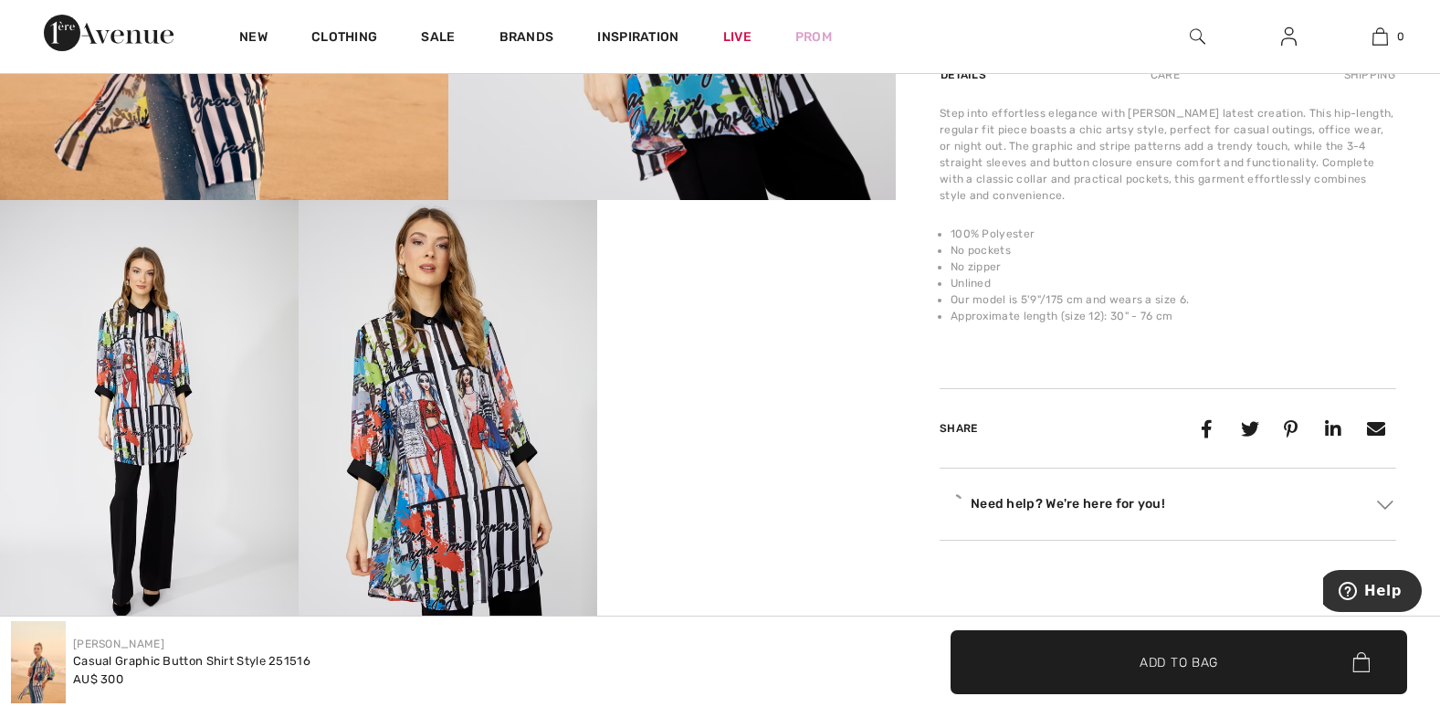
scroll to position [767, 0]
